Goal: Task Accomplishment & Management: Use online tool/utility

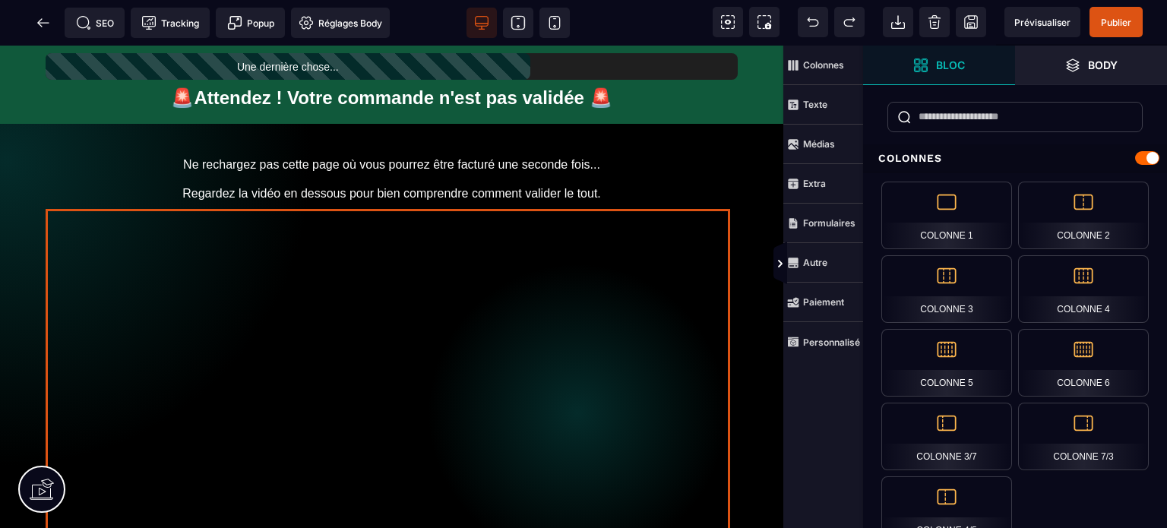
click at [583, 236] on div at bounding box center [392, 398] width 692 height 389
select select "****"
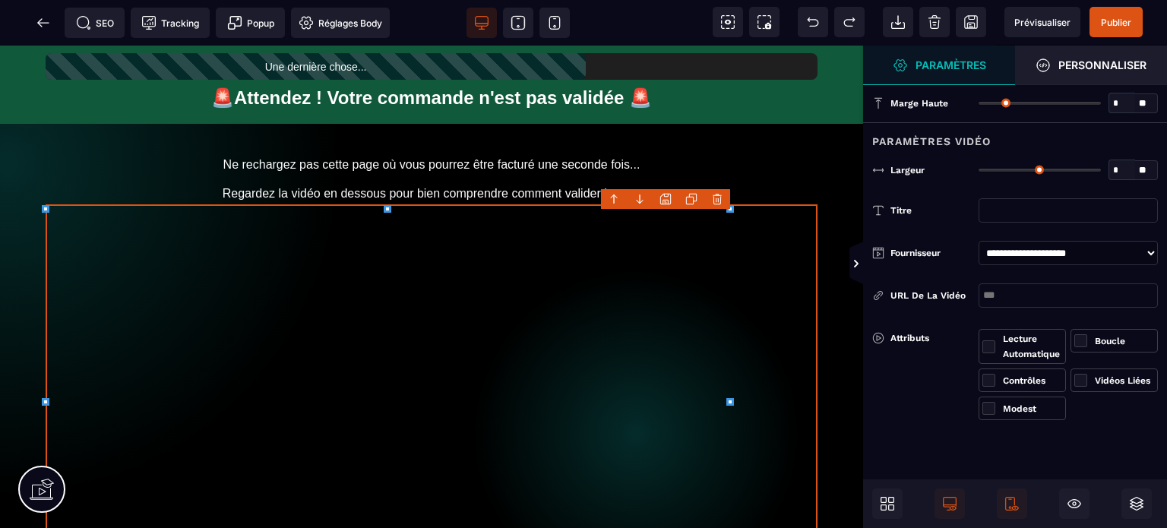
type input "**"
type input "***"
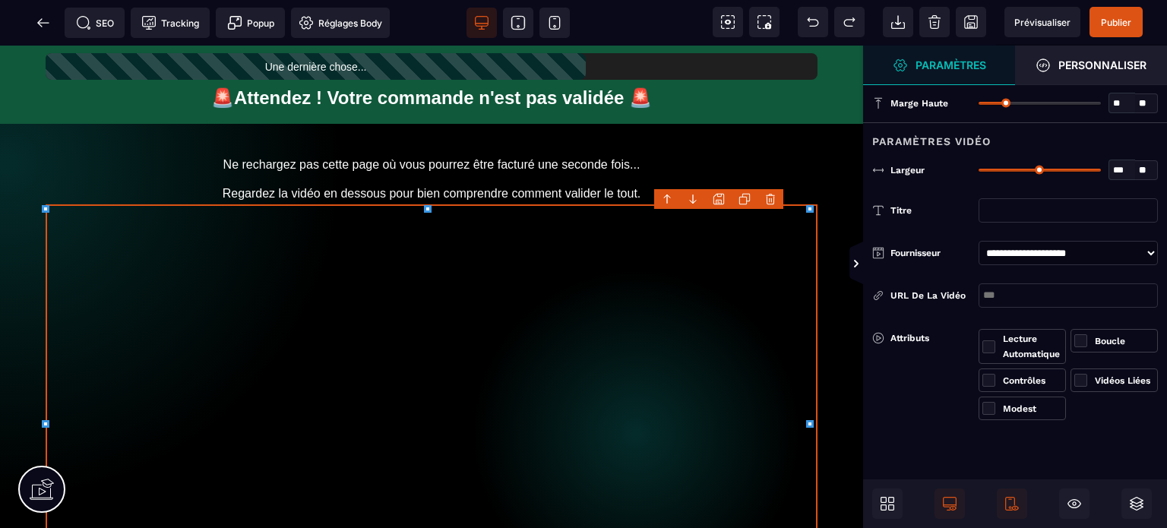
select select "*"
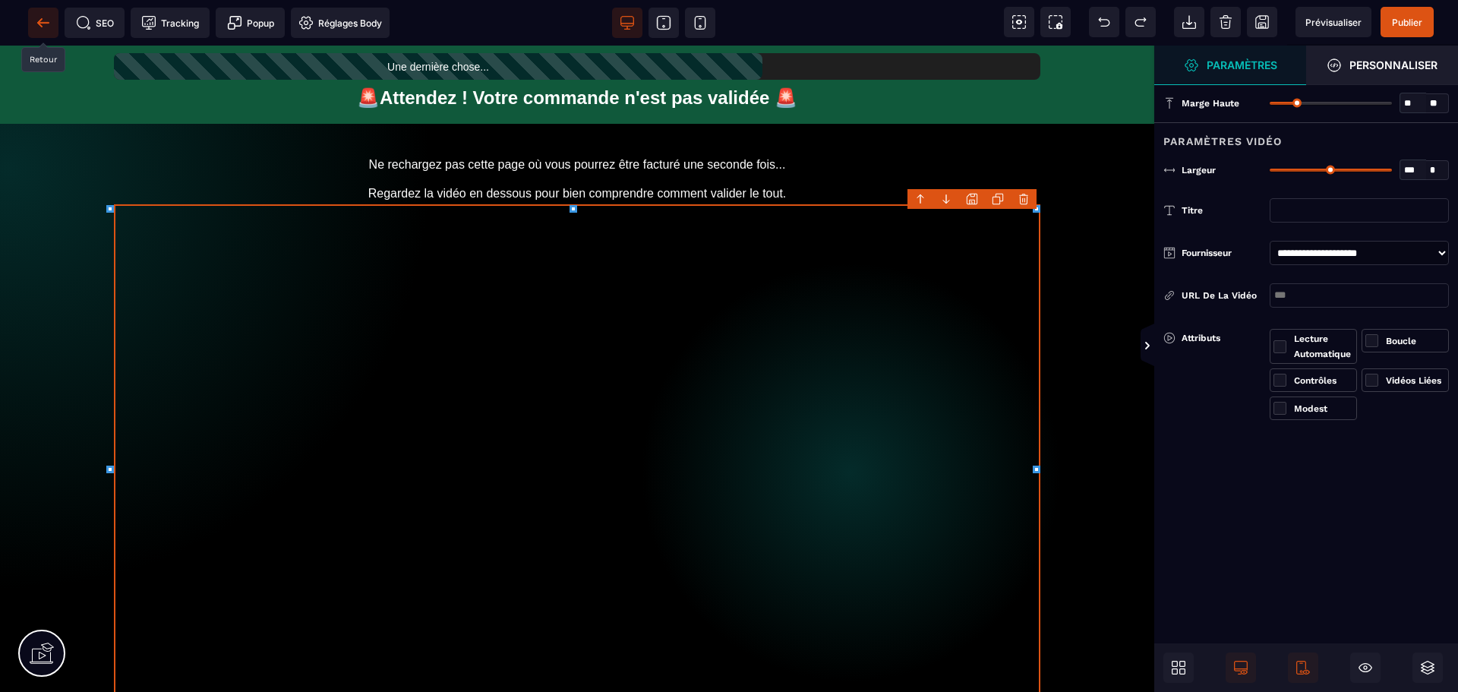
click at [51, 23] on span at bounding box center [43, 23] width 30 height 30
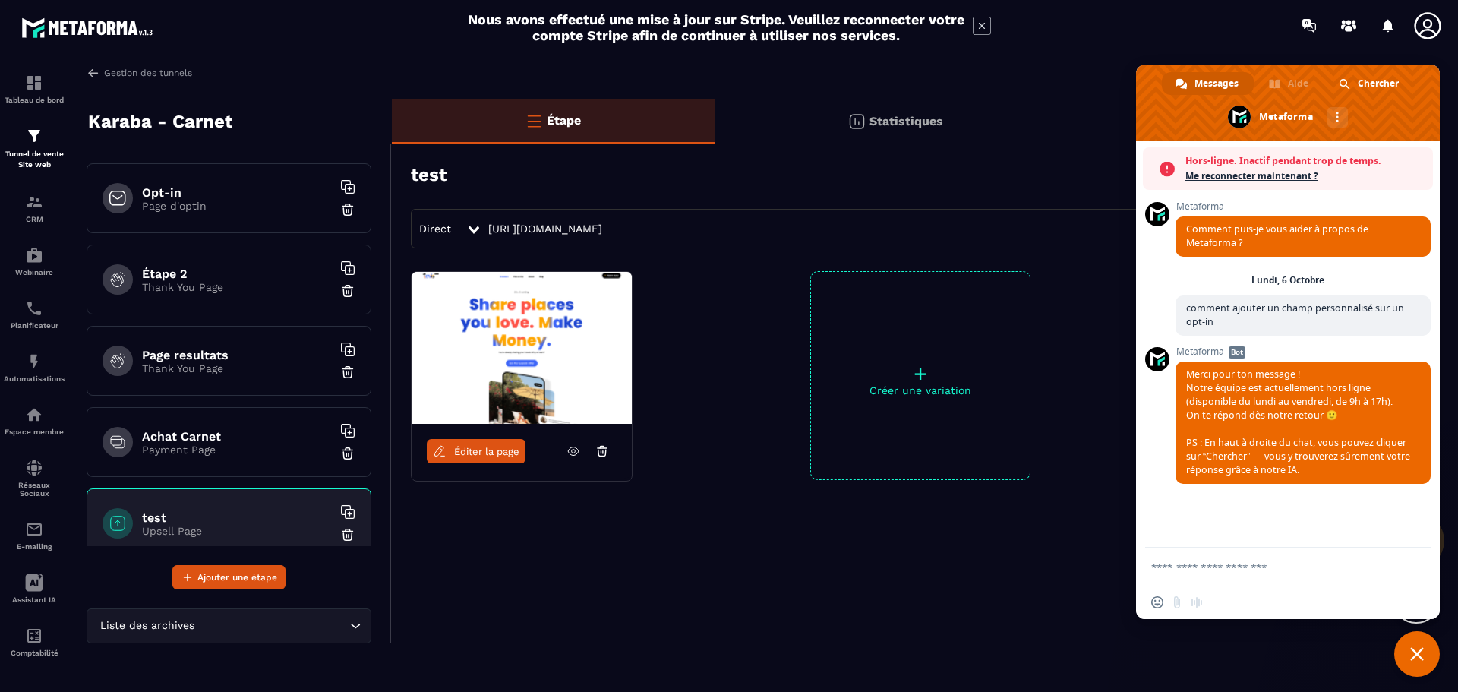
click at [1166, 35] on icon at bounding box center [1428, 26] width 30 height 30
click at [1166, 527] on span "Fermer le chat" at bounding box center [1417, 654] width 14 height 14
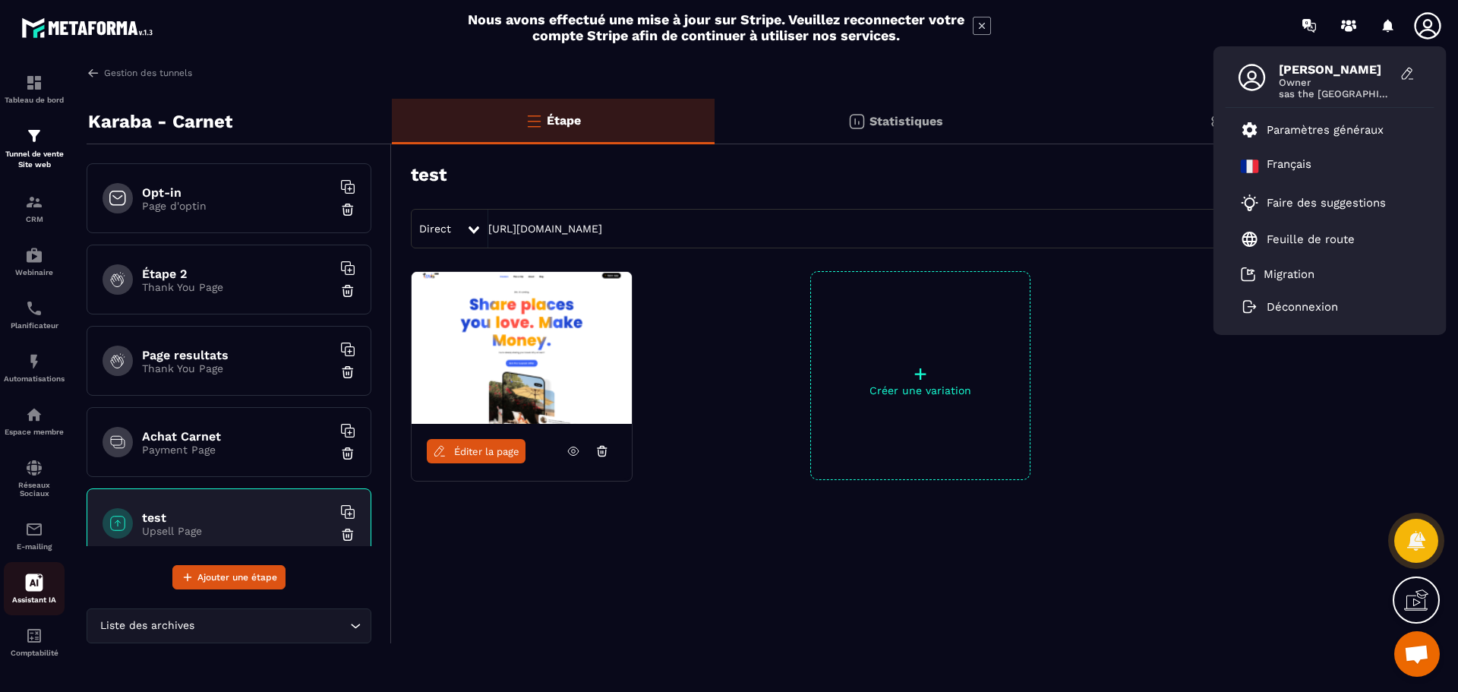
scroll to position [2, 0]
click at [1166, 128] on p "Paramètres généraux" at bounding box center [1325, 130] width 117 height 14
click at [1161, 158] on div "test Vue d'ensemble Actions" at bounding box center [919, 174] width 1017 height 53
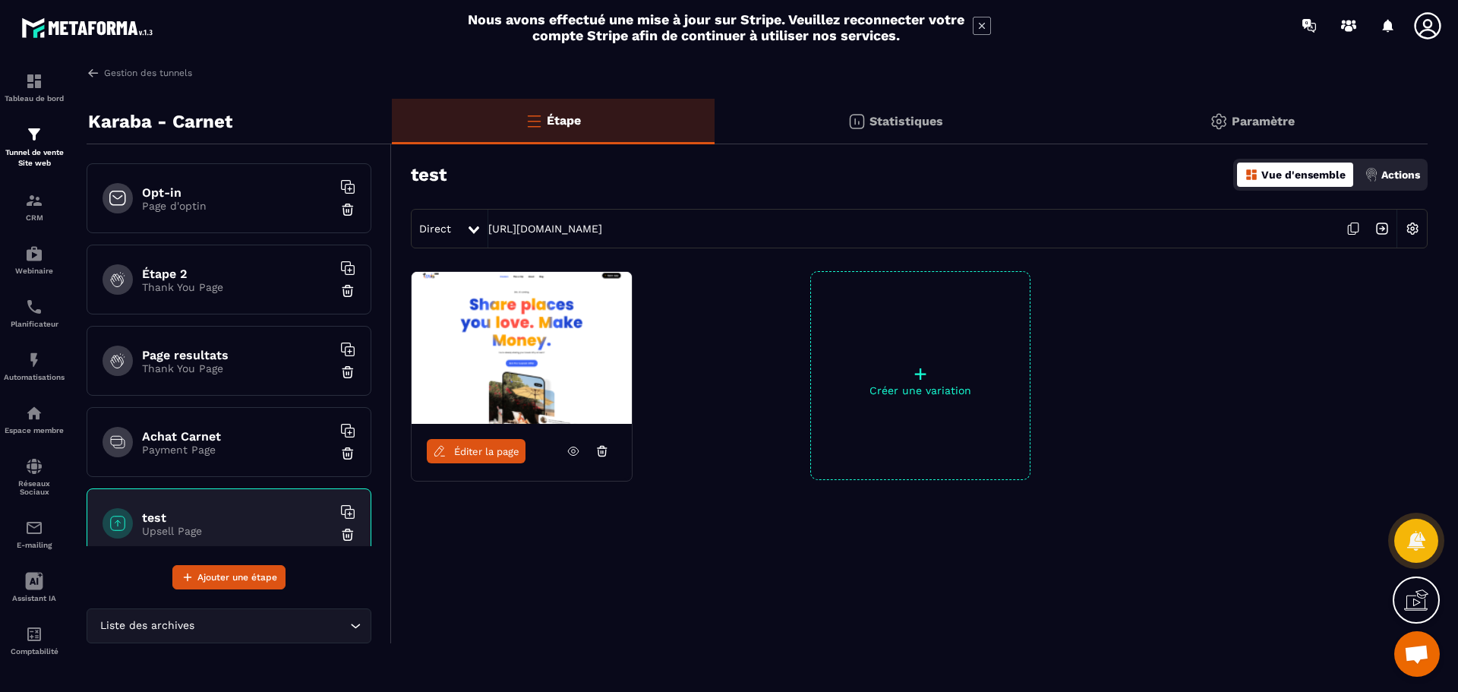
click at [1166, 113] on div "Paramètre" at bounding box center [1252, 122] width 352 height 46
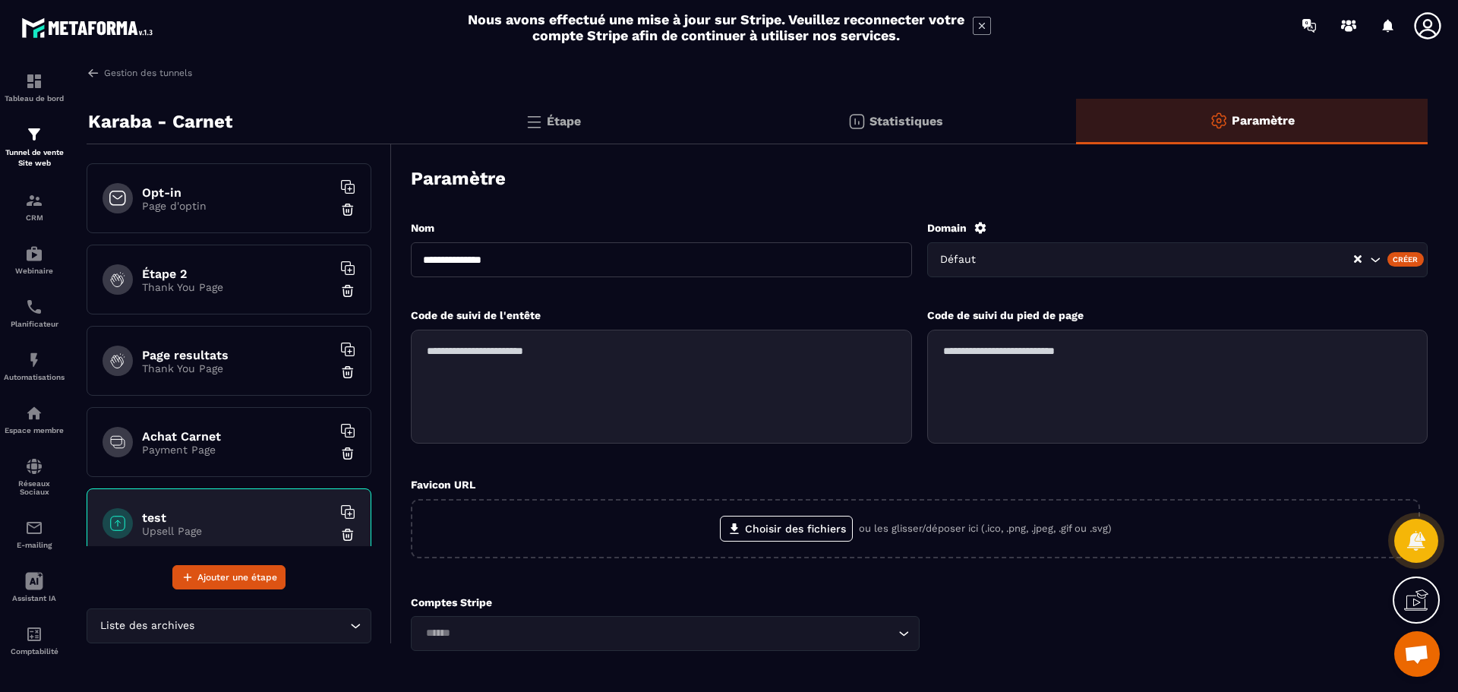
click at [1166, 32] on icon at bounding box center [1428, 26] width 30 height 30
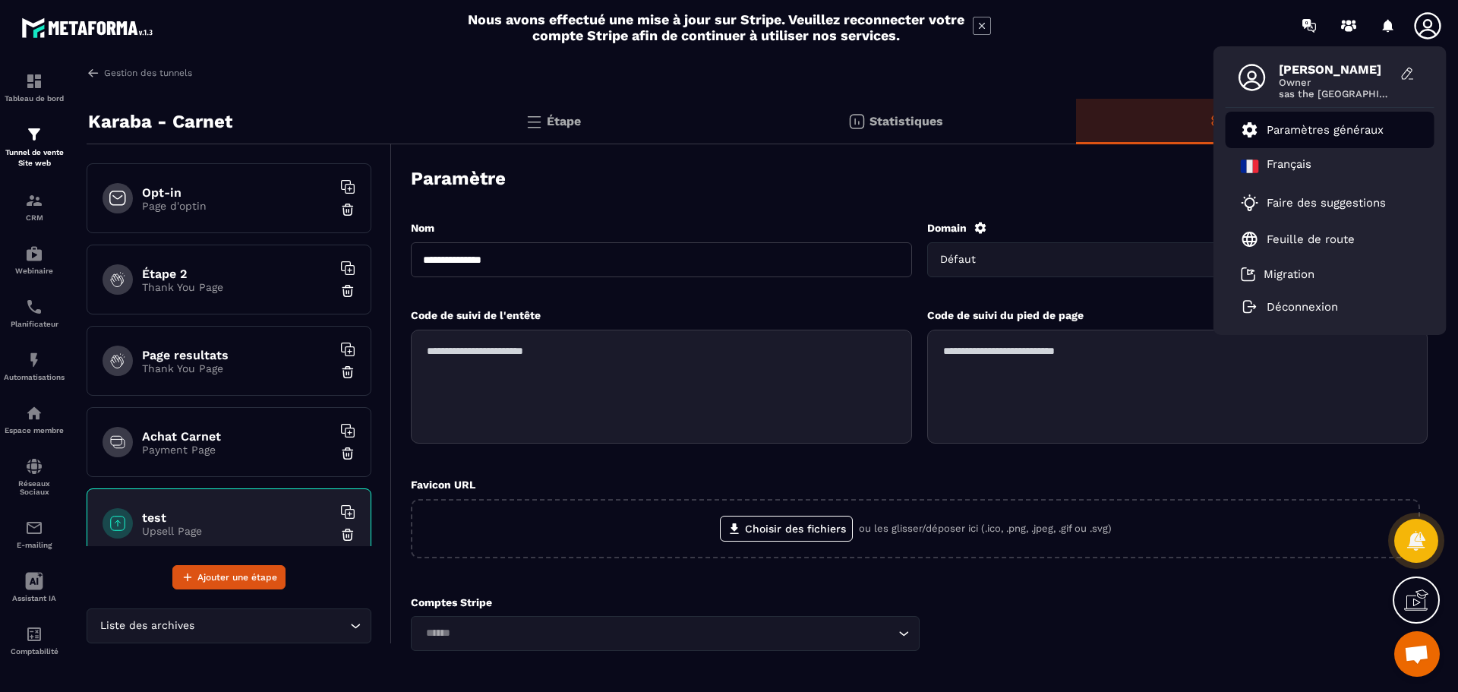
click at [1166, 133] on p "Paramètres généraux" at bounding box center [1325, 130] width 117 height 14
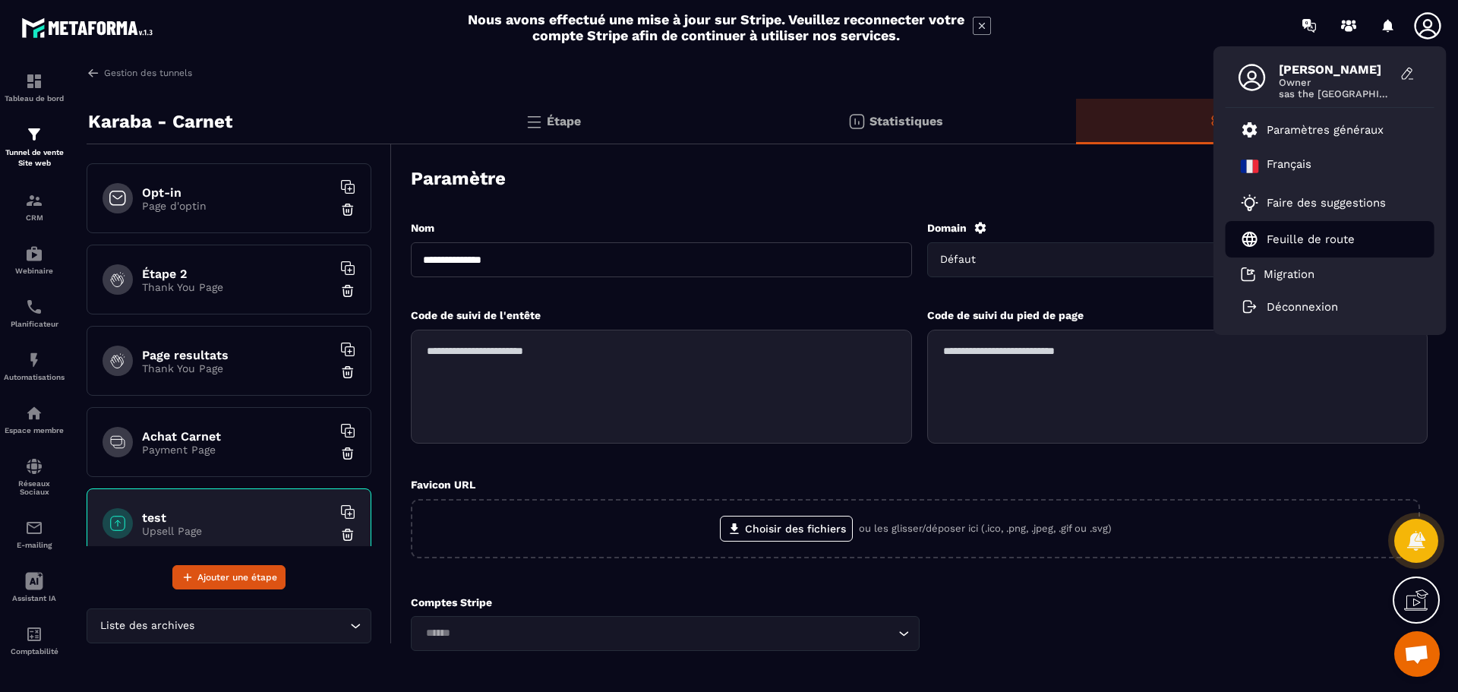
click at [1166, 242] on p "Feuille de route" at bounding box center [1311, 239] width 88 height 14
click at [1166, 74] on span "[PERSON_NAME]" at bounding box center [1336, 69] width 114 height 14
click at [1166, 78] on icon at bounding box center [1252, 77] width 30 height 30
